Goal: Task Accomplishment & Management: Manage account settings

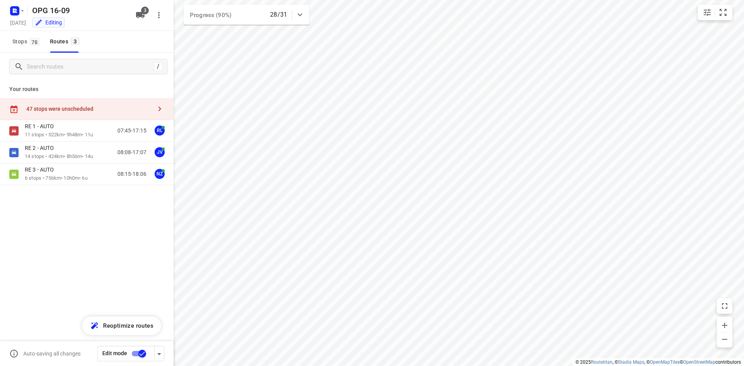
click at [57, 106] on div "47 stops were unscheduled" at bounding box center [89, 109] width 126 height 6
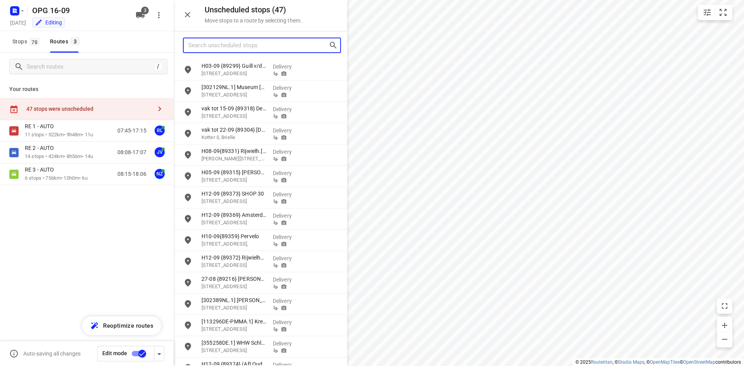
click at [245, 47] on input "Search unscheduled stops" at bounding box center [258, 46] width 140 height 12
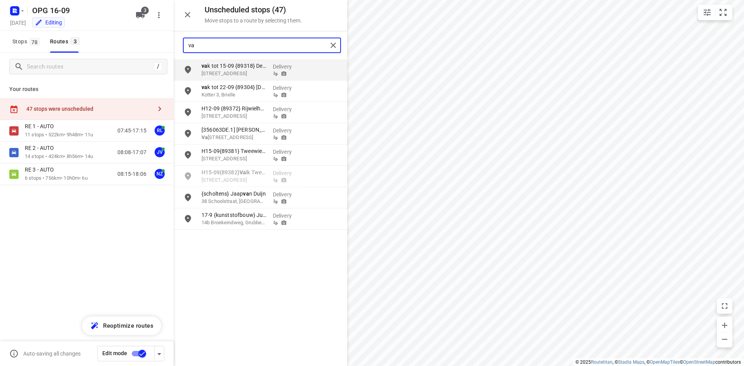
type input "val"
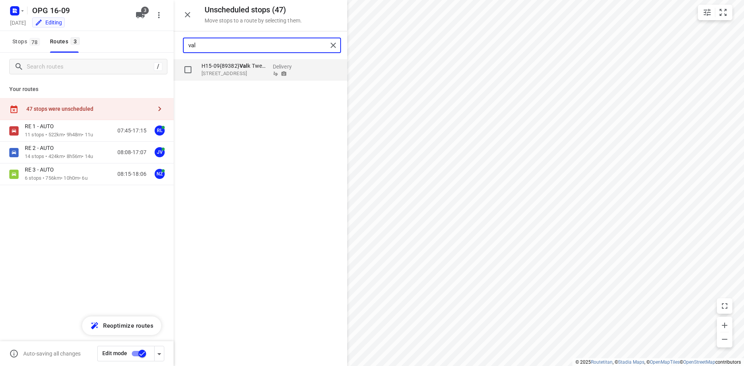
click at [240, 71] on p "[STREET_ADDRESS]" at bounding box center [234, 74] width 65 height 8
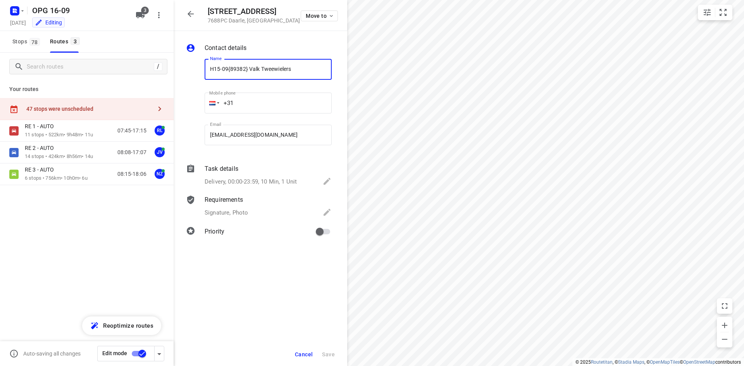
click at [209, 71] on input "H15-09{89382} Valk Tweewielers" at bounding box center [268, 69] width 127 height 21
type input "voor 20-9 leveren! {89382} Valk Tweewielers"
click at [328, 352] on span "Save" at bounding box center [328, 355] width 13 height 6
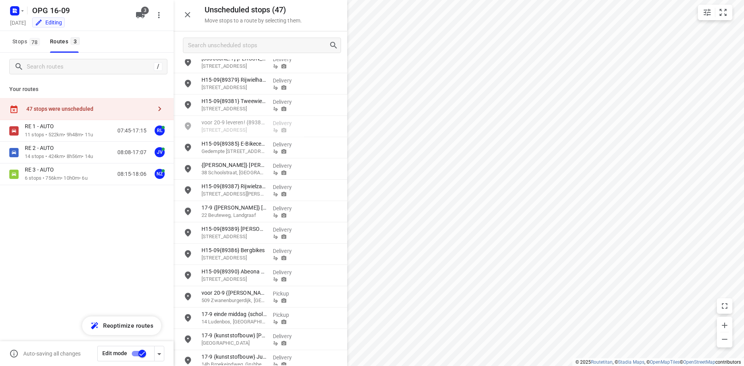
scroll to position [697, 0]
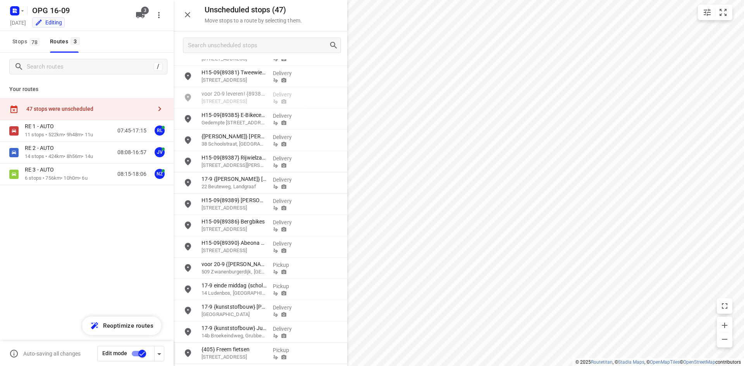
click at [188, 16] on icon "button" at bounding box center [187, 14] width 9 height 9
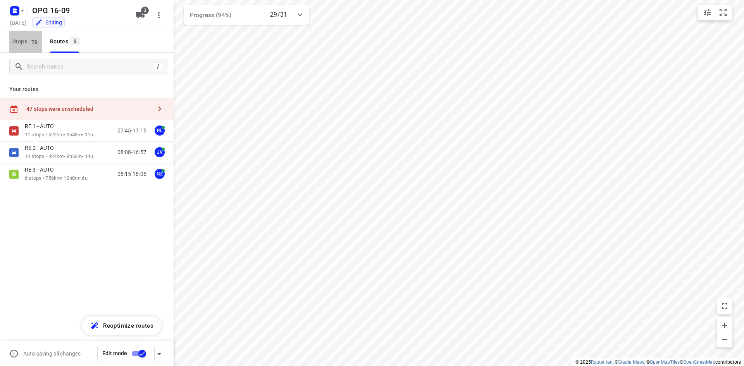
click at [16, 38] on span "Stops 78" at bounding box center [27, 42] width 30 height 10
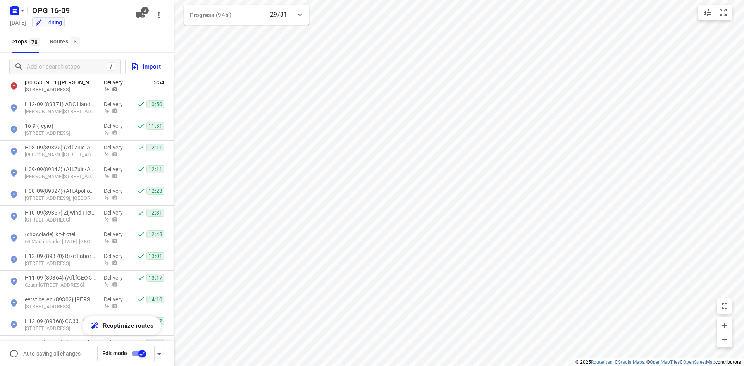
scroll to position [1508, 0]
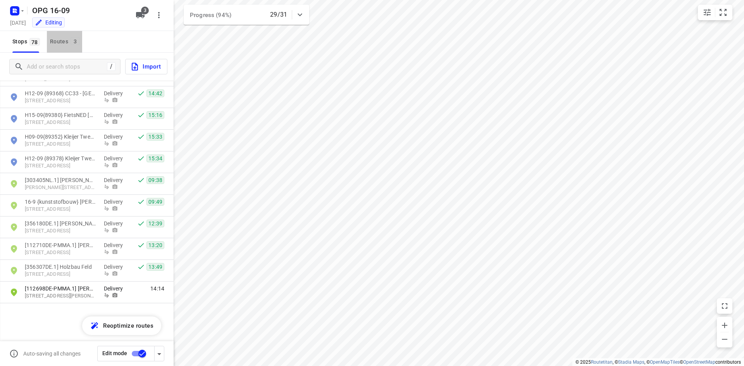
click at [62, 38] on div "Routes 3" at bounding box center [66, 42] width 32 height 10
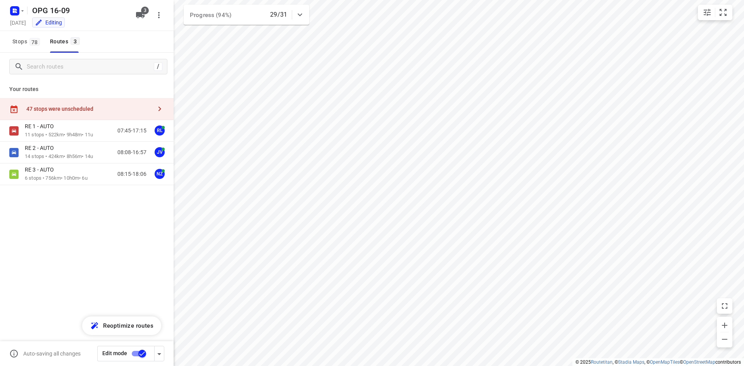
drag, startPoint x: 19, startPoint y: 44, endPoint x: 36, endPoint y: 65, distance: 27.0
click at [19, 44] on span "Stops 78" at bounding box center [27, 42] width 30 height 10
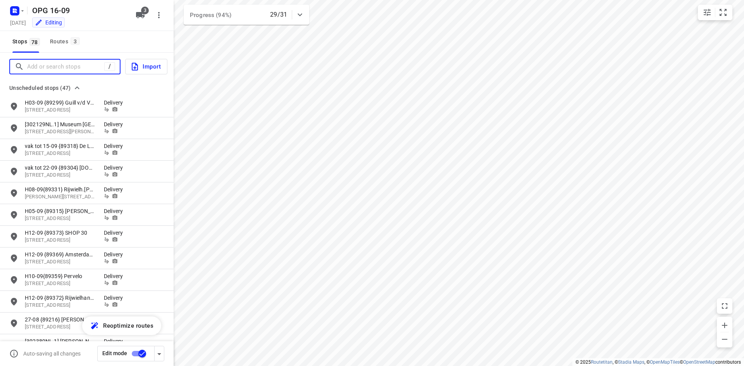
click at [41, 65] on input "Add or search stops" at bounding box center [65, 67] width 77 height 12
click at [63, 67] on input "Add or search stops" at bounding box center [66, 67] width 79 height 12
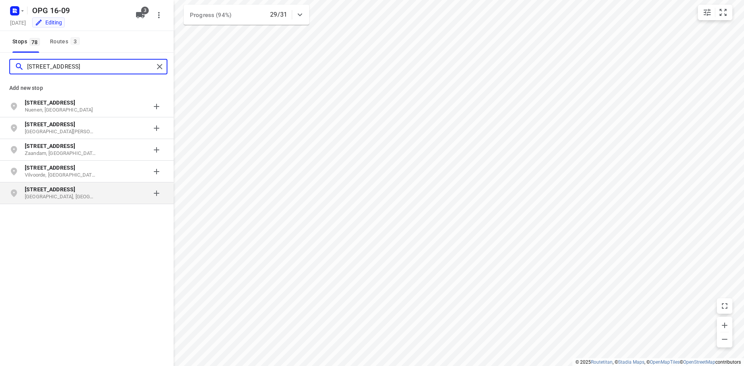
type input "[STREET_ADDRESS]"
click at [67, 197] on p "[GEOGRAPHIC_DATA], [GEOGRAPHIC_DATA]" at bounding box center [60, 196] width 71 height 7
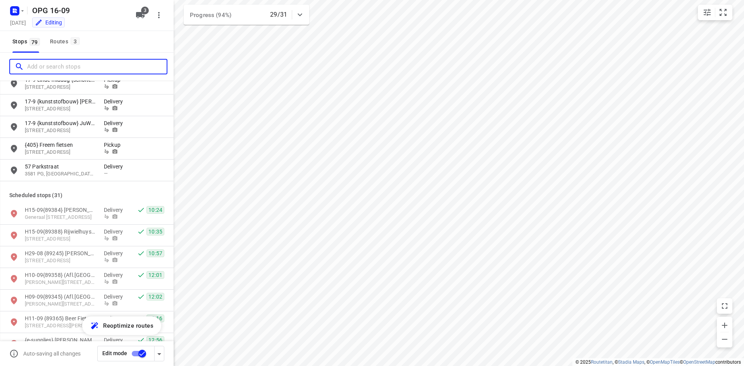
scroll to position [969, 0]
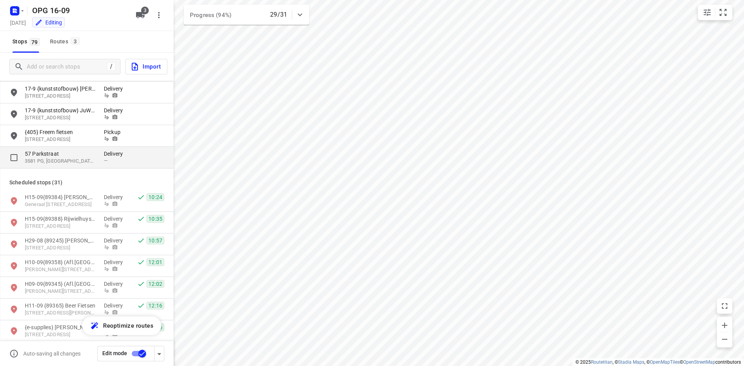
click at [120, 162] on div "—" at bounding box center [115, 161] width 23 height 6
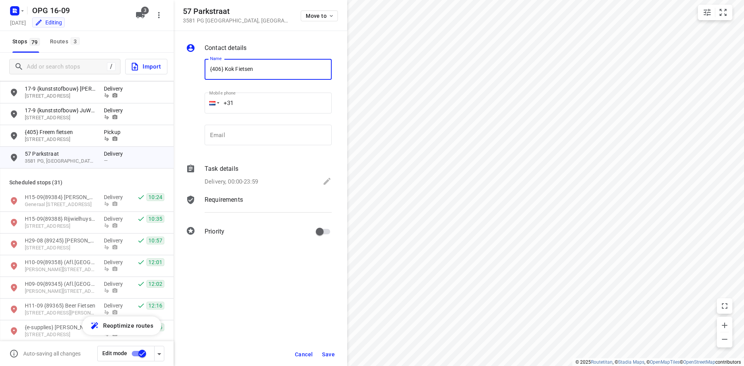
type input "{406} Kok Fietsen"
click at [279, 177] on div "Delivery, 00:00-23:59" at bounding box center [268, 182] width 127 height 11
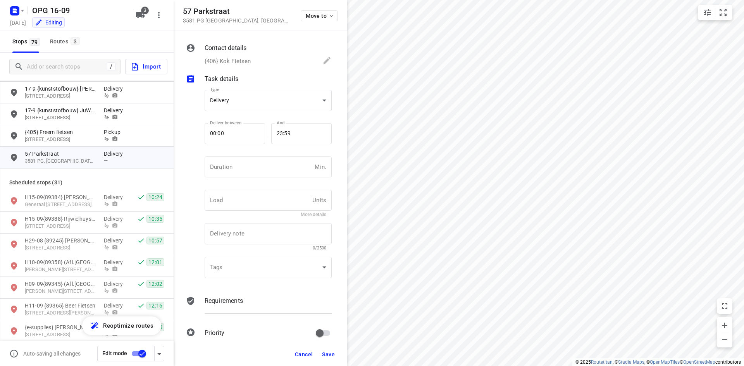
click at [271, 83] on div "Task details" at bounding box center [268, 78] width 127 height 9
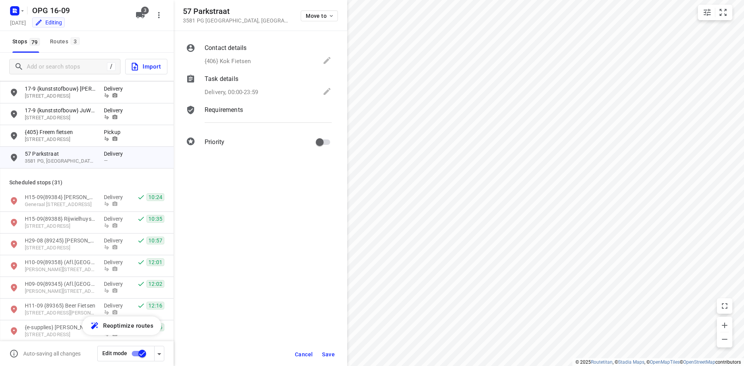
click at [263, 104] on body "i © 2025 Routetitan , © Stadia Maps , © OpenMapTiles © OpenStreetMap contributo…" at bounding box center [372, 183] width 744 height 366
click at [250, 123] on div "Pickup" at bounding box center [268, 126] width 115 height 9
type input "pickup"
click at [245, 93] on p "Pickup, 00:00-23:59" at bounding box center [230, 92] width 51 height 9
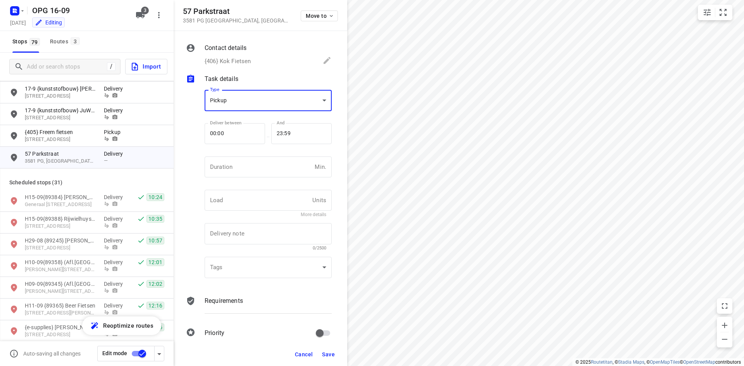
click at [229, 178] on div "Duration Min. Duration" at bounding box center [268, 170] width 127 height 27
click at [227, 162] on input "number" at bounding box center [258, 167] width 107 height 21
type input "10"
type input "1"
click at [232, 292] on div "Contact details {406} Kok Fietsen Name {406} Kok Fietsen Name Mobile phone +31 …" at bounding box center [261, 187] width 174 height 312
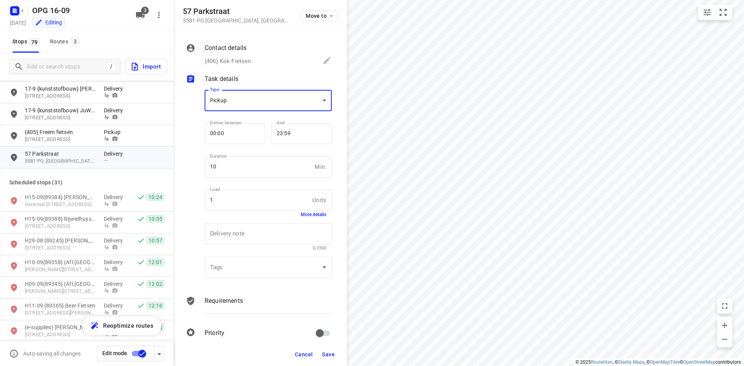
click at [230, 301] on p "Requirements" at bounding box center [224, 301] width 38 height 9
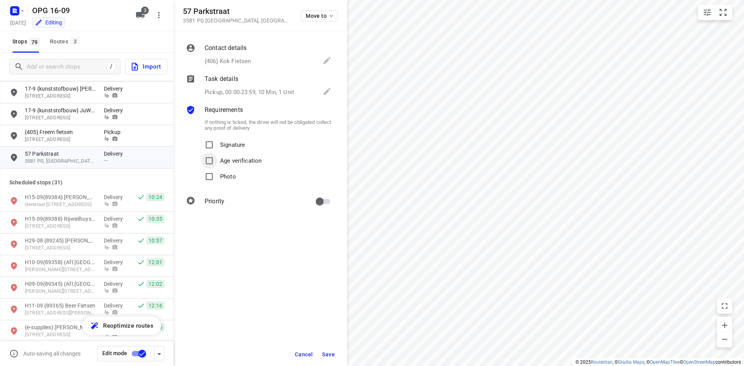
click at [211, 155] on input "Age verification" at bounding box center [210, 161] width 16 height 16
checkbox input "true"
click at [212, 146] on input "Signature" at bounding box center [210, 145] width 16 height 16
checkbox input "true"
click at [210, 163] on input "Age verification" at bounding box center [210, 161] width 16 height 16
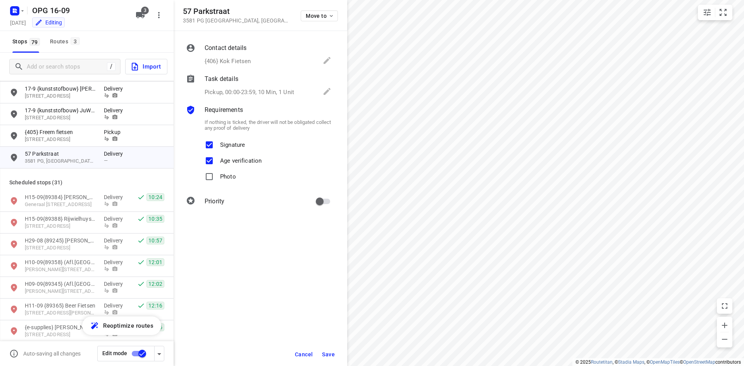
checkbox input "false"
click at [210, 179] on input "Photo" at bounding box center [210, 177] width 16 height 16
checkbox input "true"
click at [325, 195] on input "primary checkbox" at bounding box center [320, 201] width 44 height 15
click at [329, 194] on input "primary checkbox" at bounding box center [328, 201] width 44 height 15
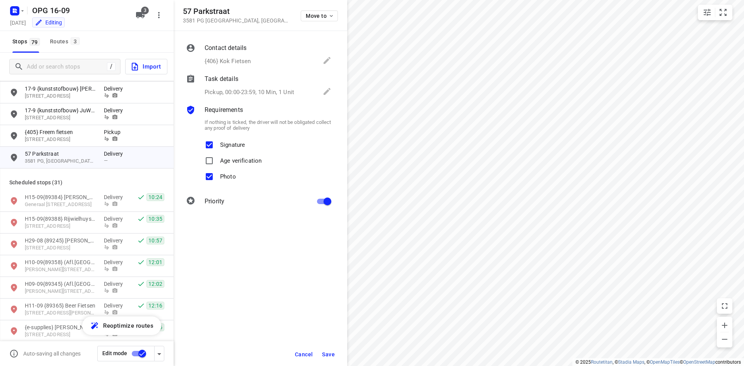
checkbox input "false"
click at [333, 357] on span "Save" at bounding box center [328, 355] width 13 height 6
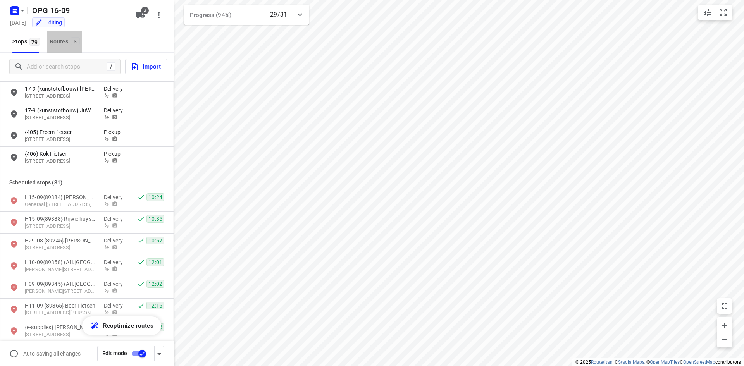
click at [71, 41] on span "3" at bounding box center [75, 41] width 9 height 8
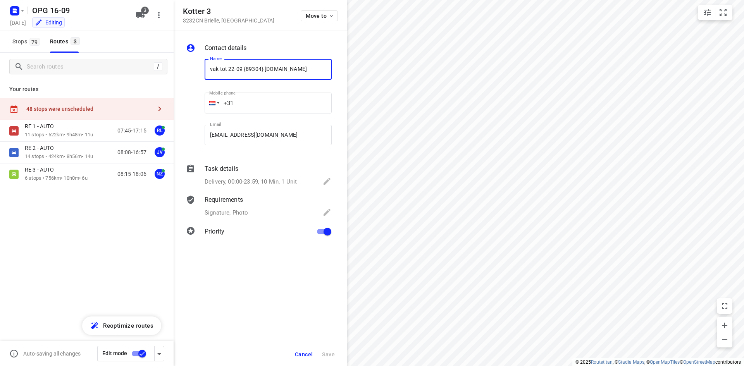
click at [297, 347] on div "Cancel Save" at bounding box center [261, 354] width 174 height 23
click at [307, 355] on span "Cancel" at bounding box center [304, 355] width 18 height 6
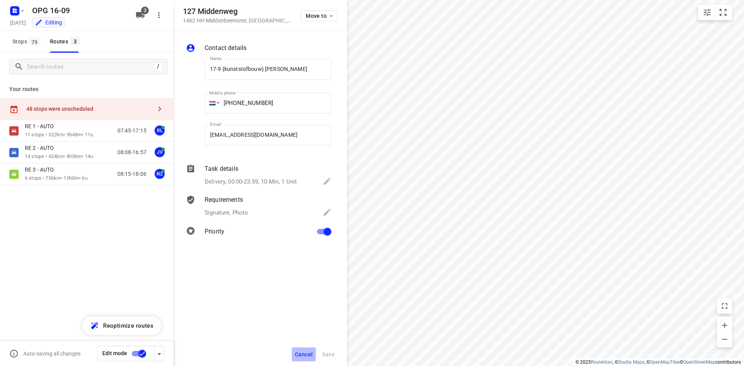
click at [304, 351] on button "Cancel" at bounding box center [304, 355] width 24 height 14
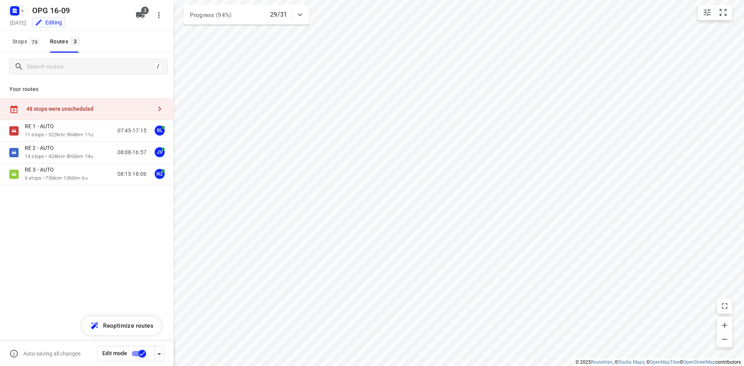
click at [19, 9] on rect "button" at bounding box center [14, 10] width 9 height 9
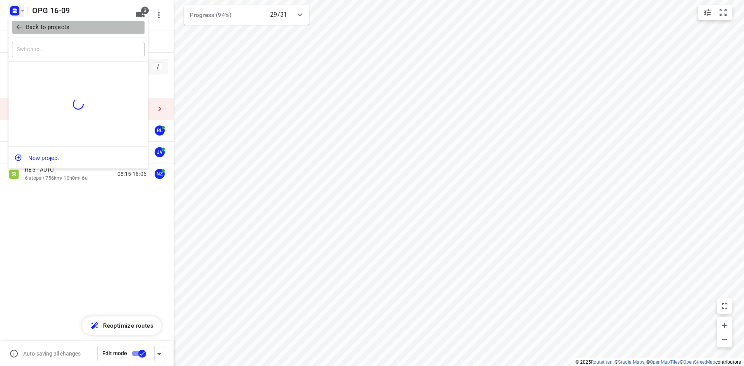
click at [33, 31] on p "Back to projects" at bounding box center [47, 27] width 43 height 9
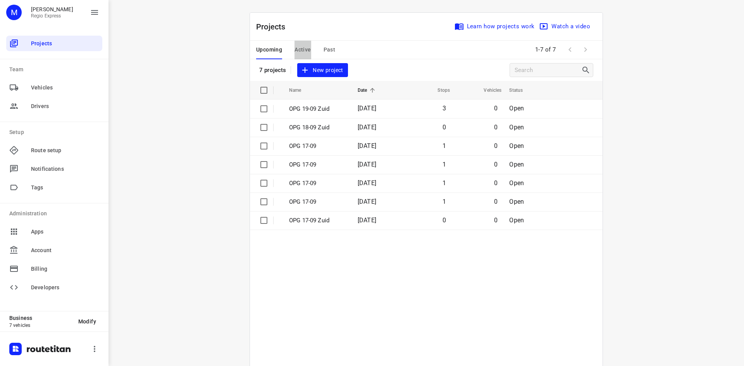
click at [295, 50] on span "Active" at bounding box center [303, 50] width 16 height 10
